Goal: Task Accomplishment & Management: Use online tool/utility

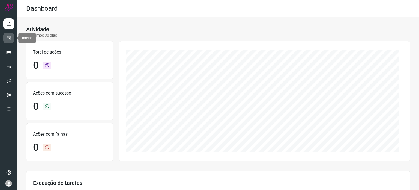
click at [3, 36] on link at bounding box center [8, 37] width 11 height 11
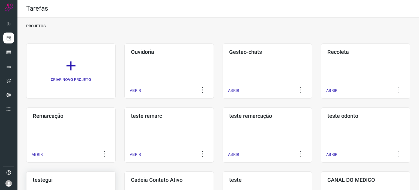
scroll to position [109, 0]
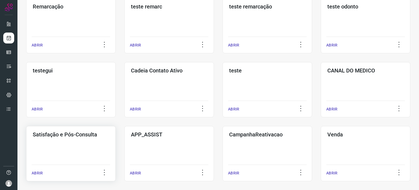
click at [70, 144] on div "Satisfação e Pós-Consulta ABRIR" at bounding box center [70, 153] width 89 height 55
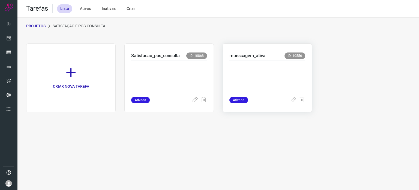
click at [256, 69] on p at bounding box center [267, 77] width 76 height 27
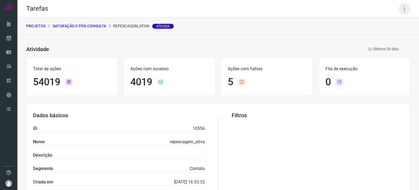
click at [405, 9] on icon at bounding box center [404, 8] width 11 height 11
click at [374, 37] on li "Executar" at bounding box center [381, 35] width 50 height 9
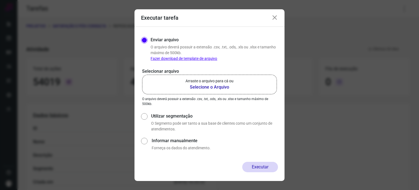
click at [199, 79] on p "Arraste o arquivo para cá ou" at bounding box center [209, 81] width 48 height 6
click at [0, 0] on input "Arraste o arquivo para cá ou Selecione o Arquivo" at bounding box center [0, 0] width 0 height 0
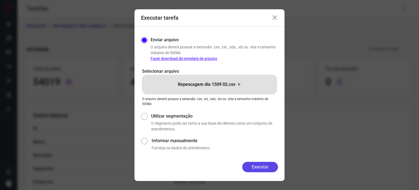
click at [259, 168] on button "Executar" at bounding box center [260, 166] width 36 height 10
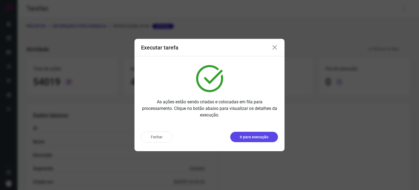
click at [256, 138] on p "Ir para execução" at bounding box center [254, 137] width 29 height 6
